Goal: Task Accomplishment & Management: Use online tool/utility

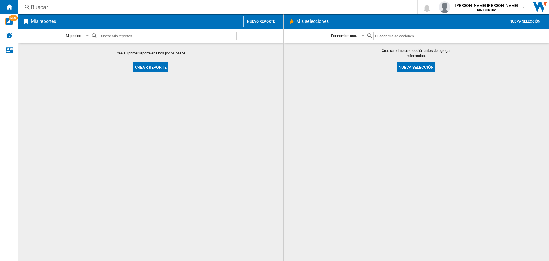
click at [256, 22] on button "Nuevo reporte" at bounding box center [260, 21] width 35 height 11
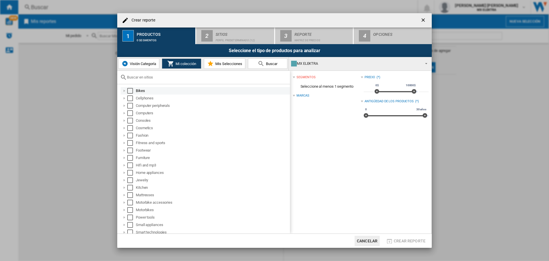
click at [130, 90] on div "Select" at bounding box center [130, 91] width 6 height 6
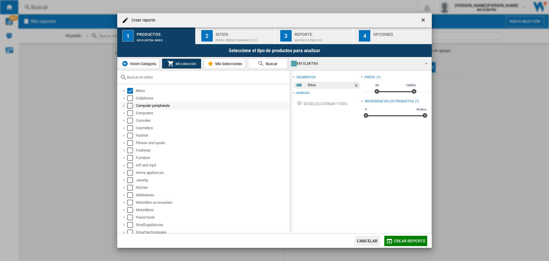
click at [128, 102] on div "Computer peripherals" at bounding box center [205, 105] width 169 height 7
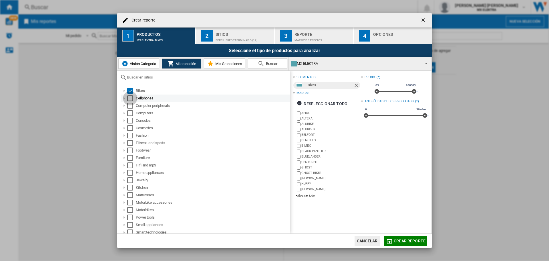
click at [131, 98] on div "Select" at bounding box center [130, 98] width 6 height 6
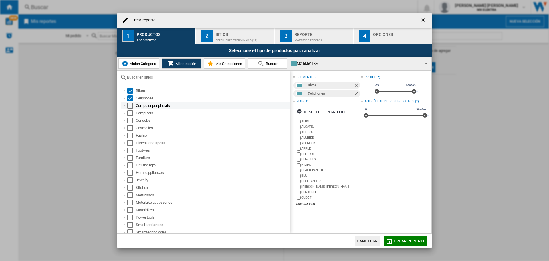
click at [130, 103] on div "Select" at bounding box center [130, 106] width 6 height 6
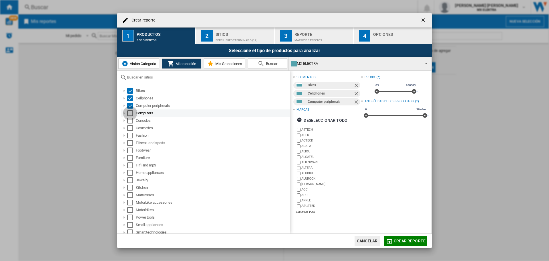
click at [130, 112] on div "Select" at bounding box center [130, 113] width 6 height 6
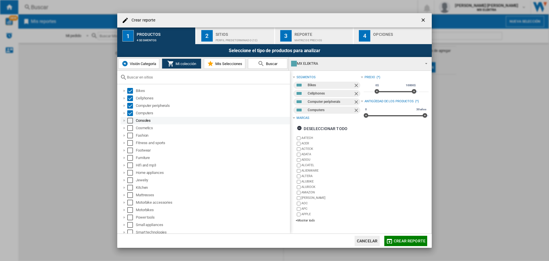
click at [130, 120] on div "Select" at bounding box center [130, 121] width 6 height 6
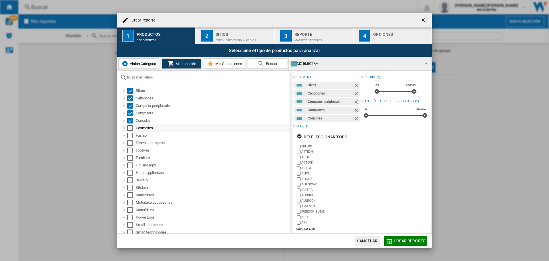
click at [130, 128] on div "Select" at bounding box center [130, 128] width 6 height 6
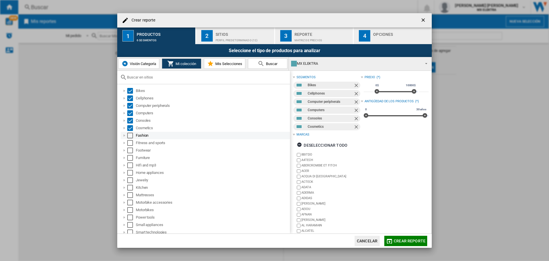
click at [131, 136] on div "Select" at bounding box center [130, 135] width 6 height 6
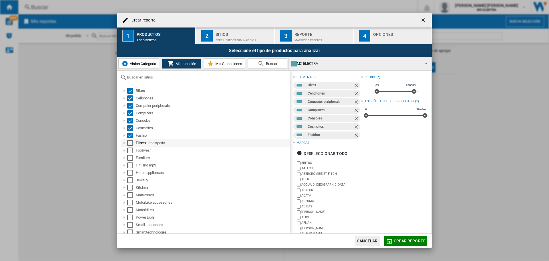
click at [131, 141] on div "Select" at bounding box center [130, 143] width 6 height 6
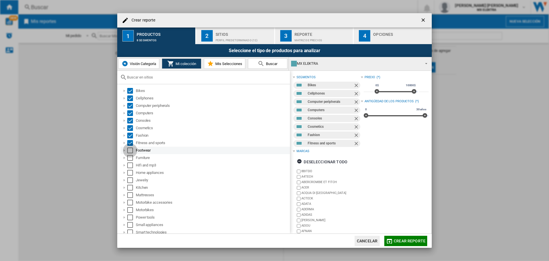
click at [130, 148] on div "Select" at bounding box center [130, 150] width 6 height 6
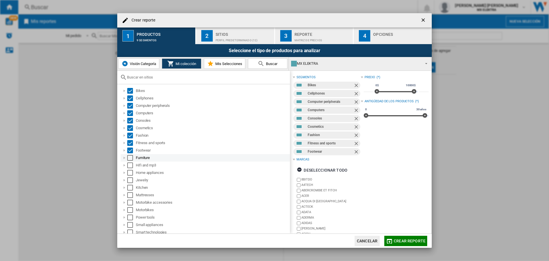
click at [130, 155] on div "Select" at bounding box center [130, 158] width 6 height 6
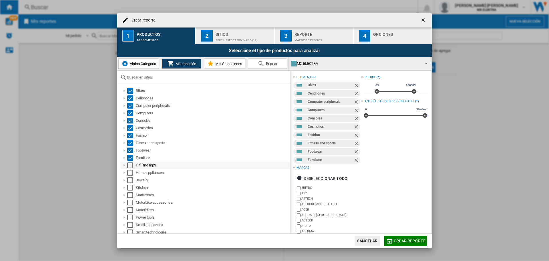
click at [130, 163] on div "Select" at bounding box center [130, 165] width 6 height 6
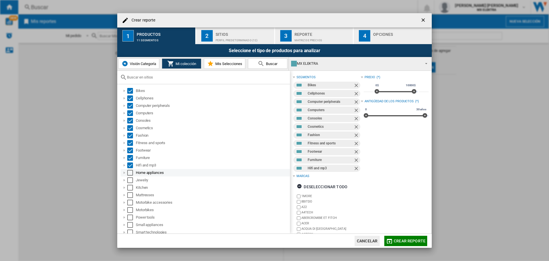
click at [132, 174] on div "Select" at bounding box center [130, 173] width 6 height 6
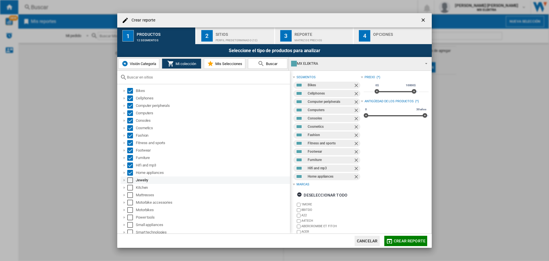
click at [130, 180] on div "Select" at bounding box center [130, 180] width 6 height 6
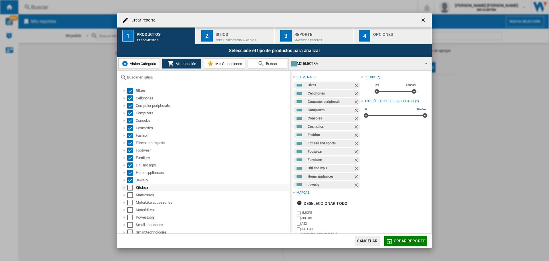
click at [131, 189] on div "Select" at bounding box center [130, 188] width 6 height 6
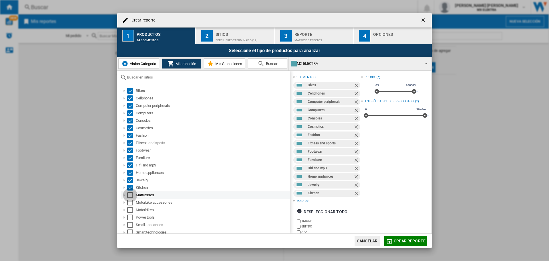
click at [129, 193] on div "Select" at bounding box center [130, 195] width 6 height 6
click at [130, 203] on div "Select" at bounding box center [130, 202] width 6 height 6
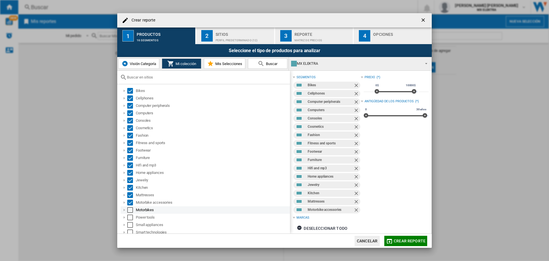
click at [130, 211] on div "Select" at bounding box center [130, 210] width 6 height 6
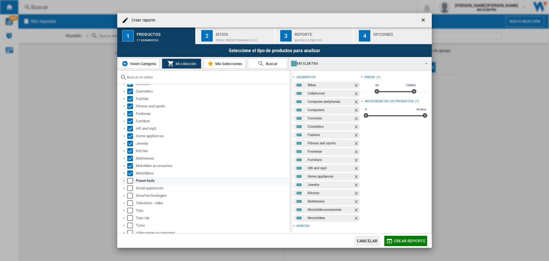
scroll to position [54, 0]
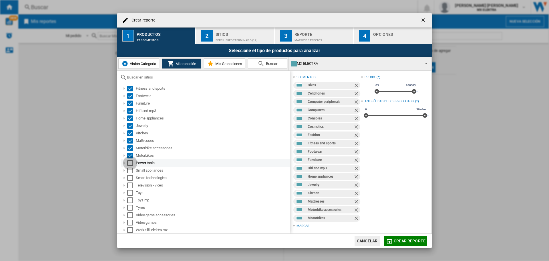
click at [131, 162] on div "Select" at bounding box center [130, 163] width 6 height 6
click at [130, 170] on div "Select" at bounding box center [130, 170] width 6 height 6
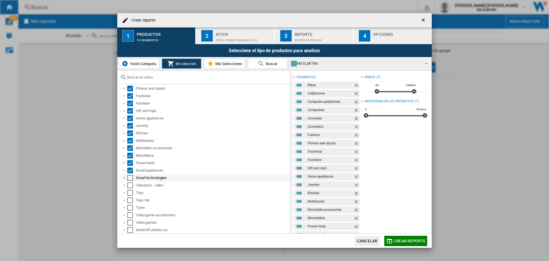
click at [130, 180] on div "Select" at bounding box center [130, 178] width 6 height 6
click at [130, 183] on div "Select" at bounding box center [130, 185] width 6 height 6
click at [130, 193] on div "Select" at bounding box center [130, 193] width 6 height 6
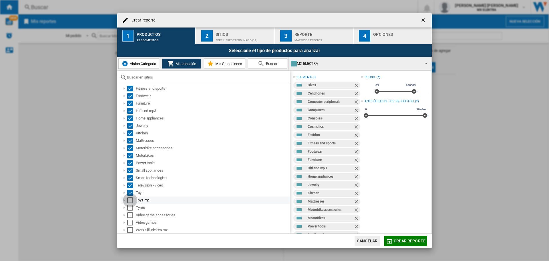
click at [131, 200] on div "Select" at bounding box center [130, 200] width 6 height 6
click at [130, 208] on div "Select" at bounding box center [130, 208] width 6 height 6
click at [131, 218] on div "Video game accessories" at bounding box center [205, 214] width 169 height 7
click at [132, 224] on div "Select" at bounding box center [130, 222] width 6 height 6
click at [131, 216] on div "Select" at bounding box center [130, 215] width 6 height 6
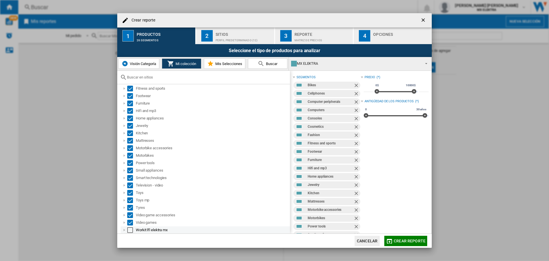
click at [131, 233] on div "Workit lfl elektra mx" at bounding box center [205, 229] width 169 height 7
click at [131, 231] on div "Select" at bounding box center [130, 230] width 6 height 6
click at [219, 38] on div "Perfil predeterminado (12)" at bounding box center [244, 39] width 56 height 6
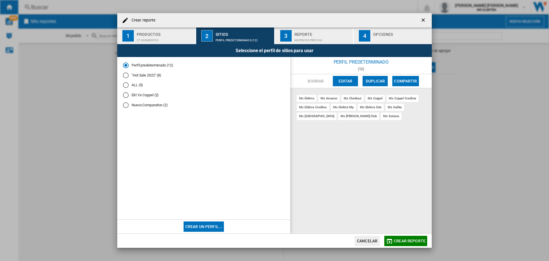
click at [151, 75] on md-radio-button ""Hot Sale 2022" (8)" at bounding box center [204, 74] width 162 height 5
click at [418, 242] on span "Crear reporte" at bounding box center [410, 240] width 32 height 5
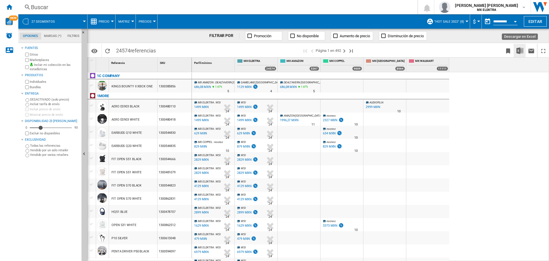
click at [518, 49] on img "Descargar en Excel" at bounding box center [520, 50] width 7 height 7
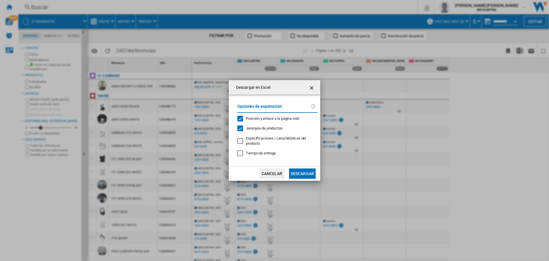
click at [304, 174] on button "Descargar" at bounding box center [302, 173] width 27 height 10
